Goal: Information Seeking & Learning: Learn about a topic

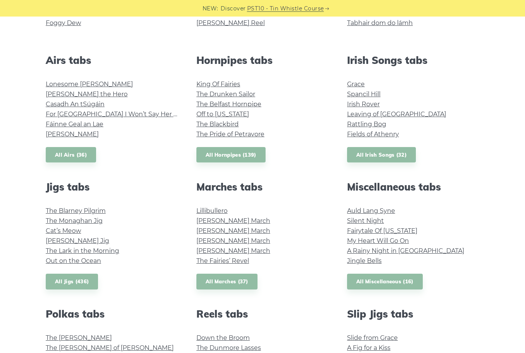
scroll to position [277, 0]
click at [71, 280] on link "All Jigs (436)" at bounding box center [72, 281] width 52 height 16
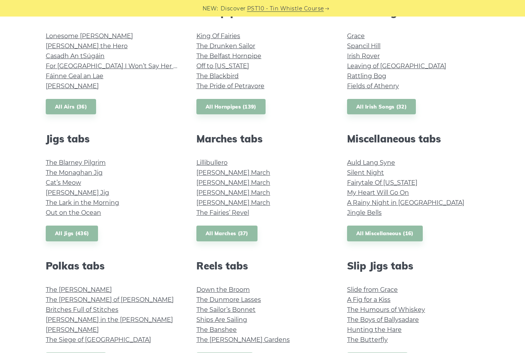
scroll to position [325, 0]
click at [218, 352] on link "All Reels (871)" at bounding box center [225, 360] width 57 height 16
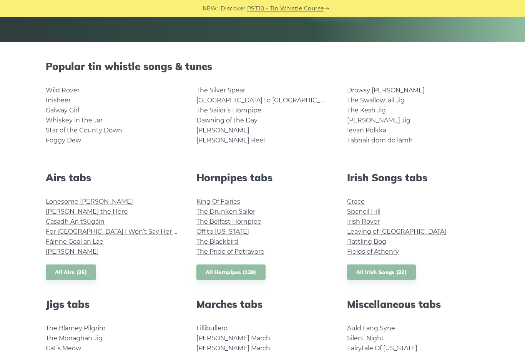
scroll to position [162, 0]
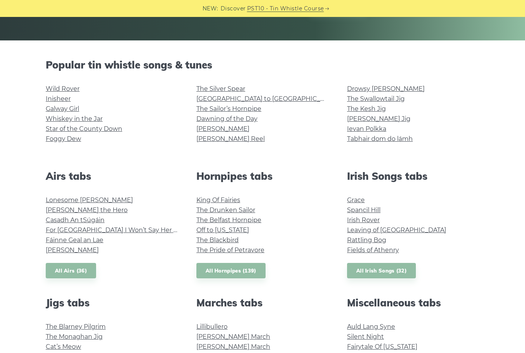
click at [83, 270] on link "All Airs (36)" at bounding box center [71, 271] width 50 height 16
click at [237, 271] on link "All Hornpipes (139)" at bounding box center [231, 271] width 69 height 16
click at [387, 273] on link "All Irish Songs (32)" at bounding box center [381, 271] width 69 height 16
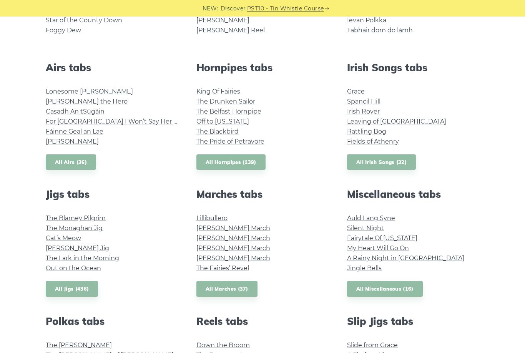
scroll to position [270, 0]
click at [77, 287] on link "All Jigs (436)" at bounding box center [72, 289] width 52 height 16
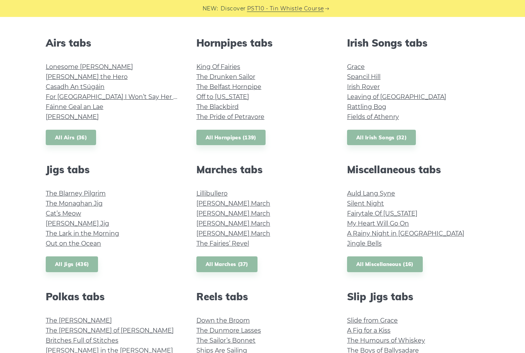
click at [240, 262] on link "All Marches (37)" at bounding box center [227, 264] width 61 height 16
click at [391, 260] on link "All Miscellaneous (16)" at bounding box center [385, 264] width 76 height 16
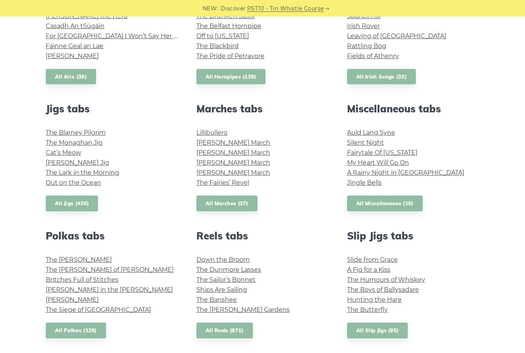
scroll to position [355, 0]
click at [95, 328] on link "All Polkas (129)" at bounding box center [76, 330] width 60 height 16
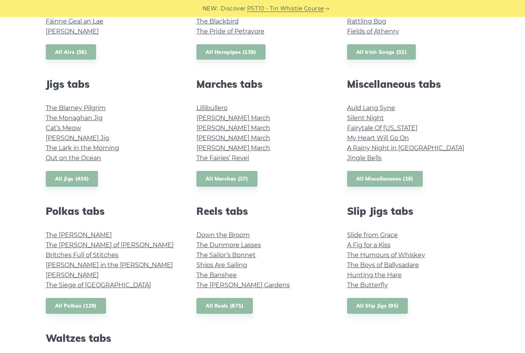
click at [234, 304] on link "All Reels (871)" at bounding box center [225, 306] width 57 height 16
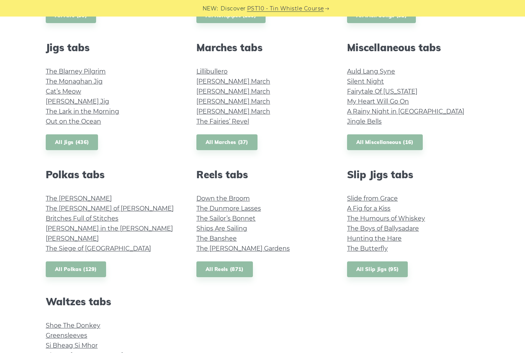
scroll to position [416, 0]
click at [383, 269] on link "All Slip Jigs (95)" at bounding box center [377, 269] width 61 height 16
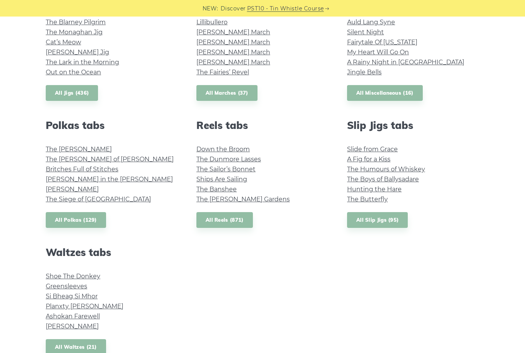
scroll to position [466, 0]
click at [96, 340] on link "All Waltzes (21)" at bounding box center [76, 347] width 60 height 16
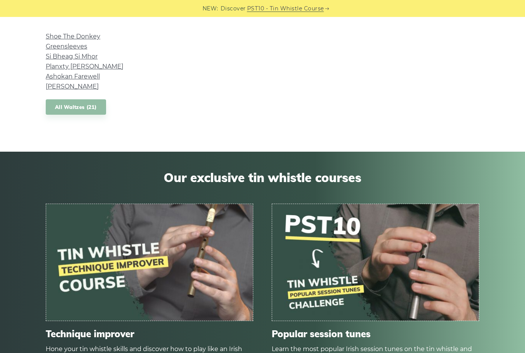
scroll to position [727, 0]
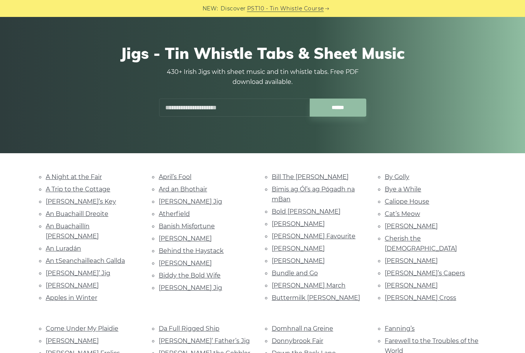
scroll to position [43, 0]
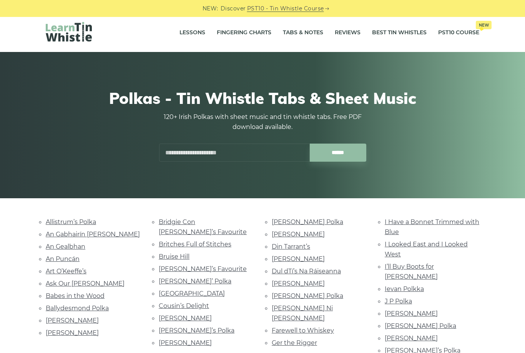
scroll to position [3, 0]
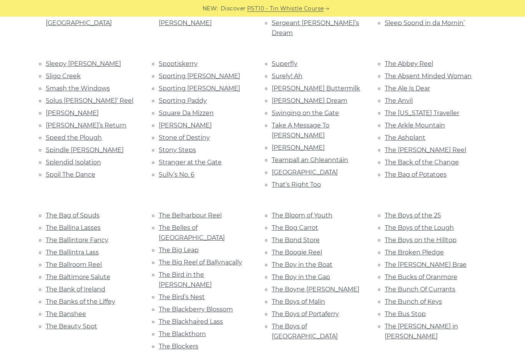
scroll to position [1800, 0]
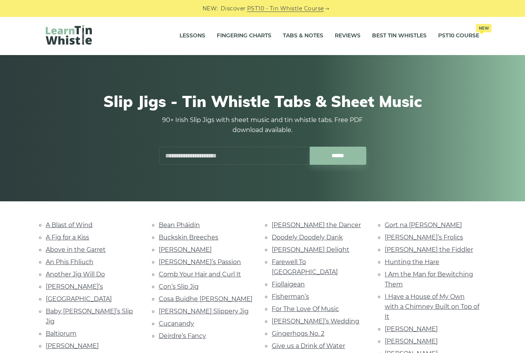
scroll to position [4, 0]
